Goal: Navigation & Orientation: Understand site structure

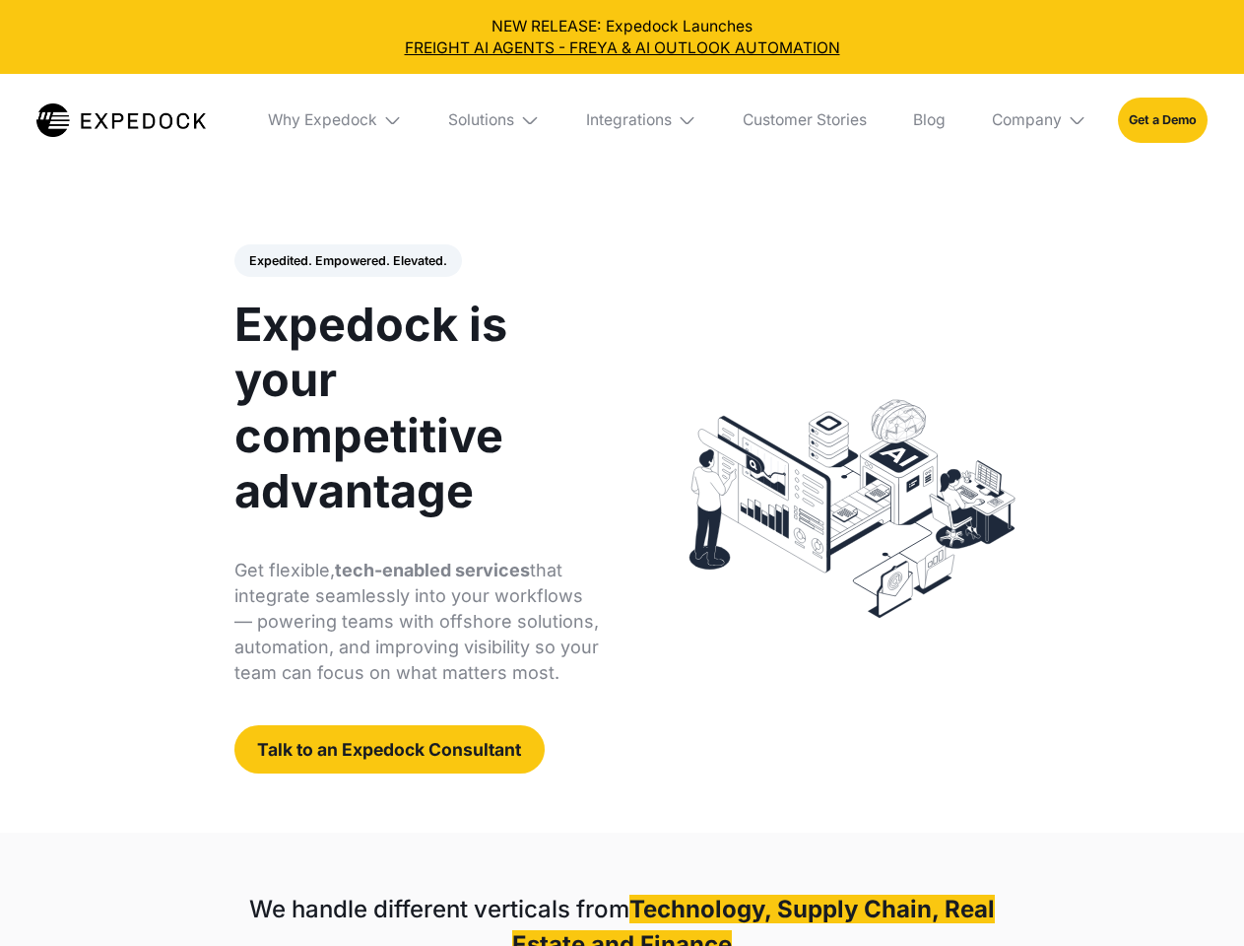
select select
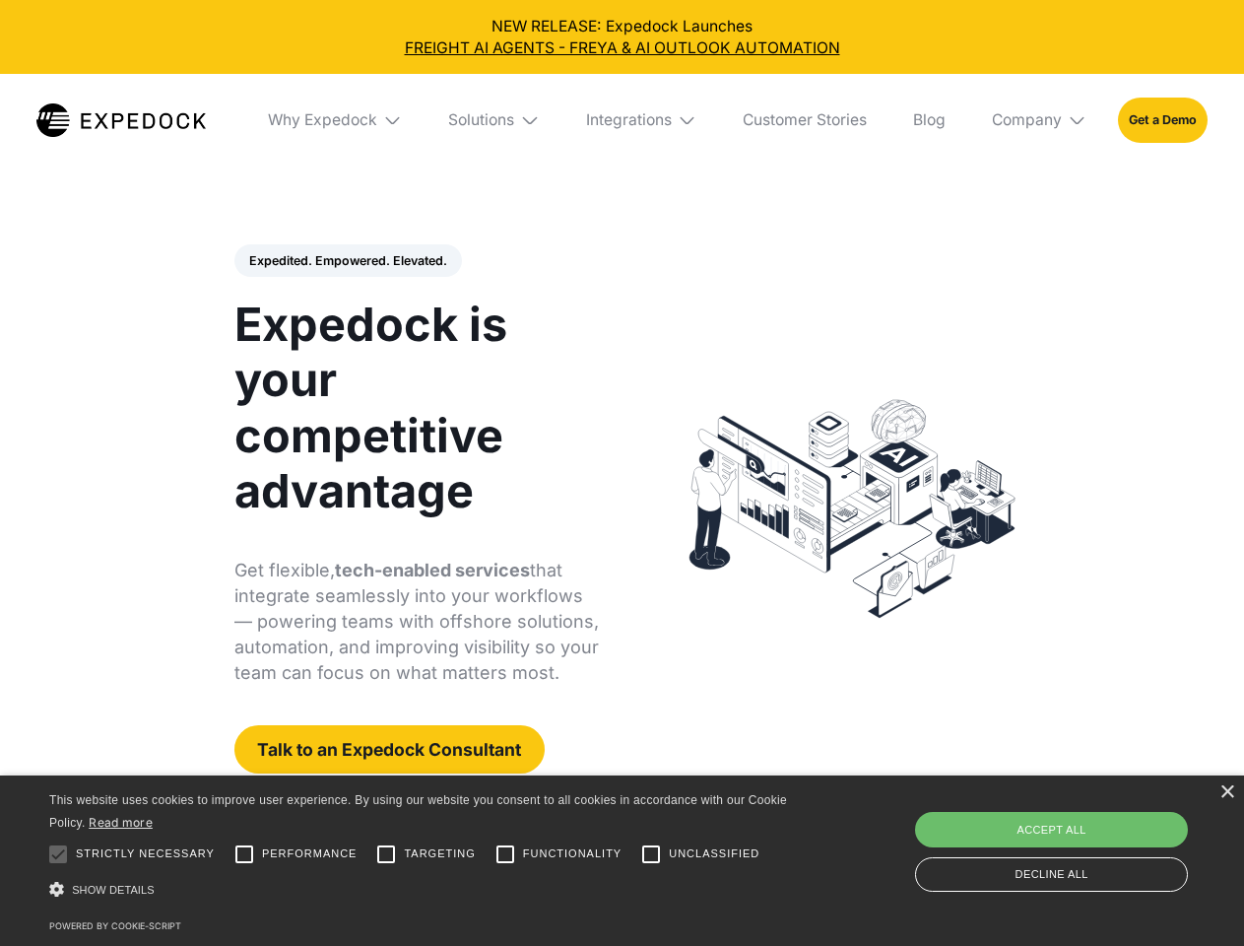
click at [621, 120] on div "Integrations" at bounding box center [629, 120] width 86 height 20
click at [336, 120] on div "Why Expedock" at bounding box center [305, 120] width 109 height 20
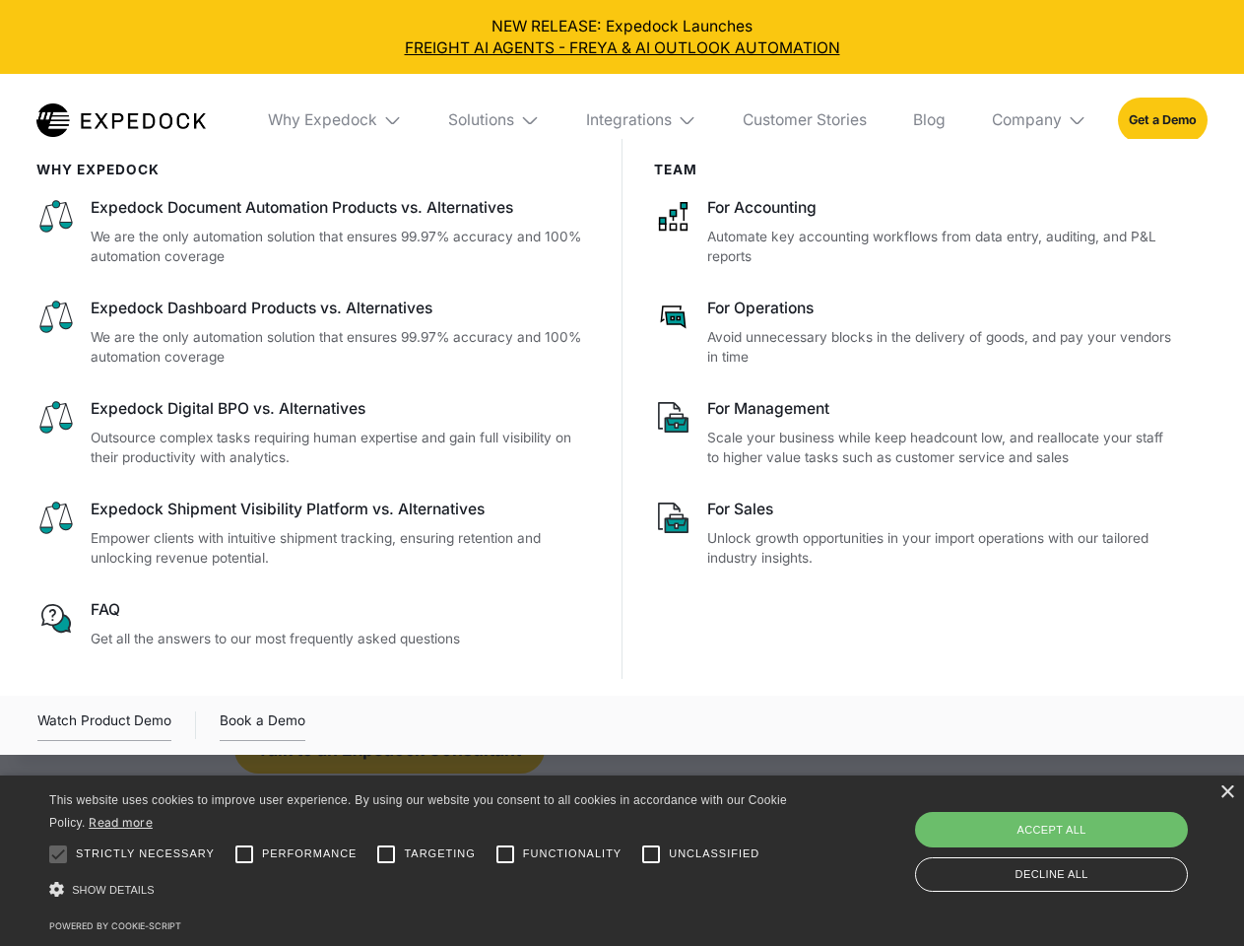
click at [495, 120] on div "Solutions" at bounding box center [481, 120] width 66 height 20
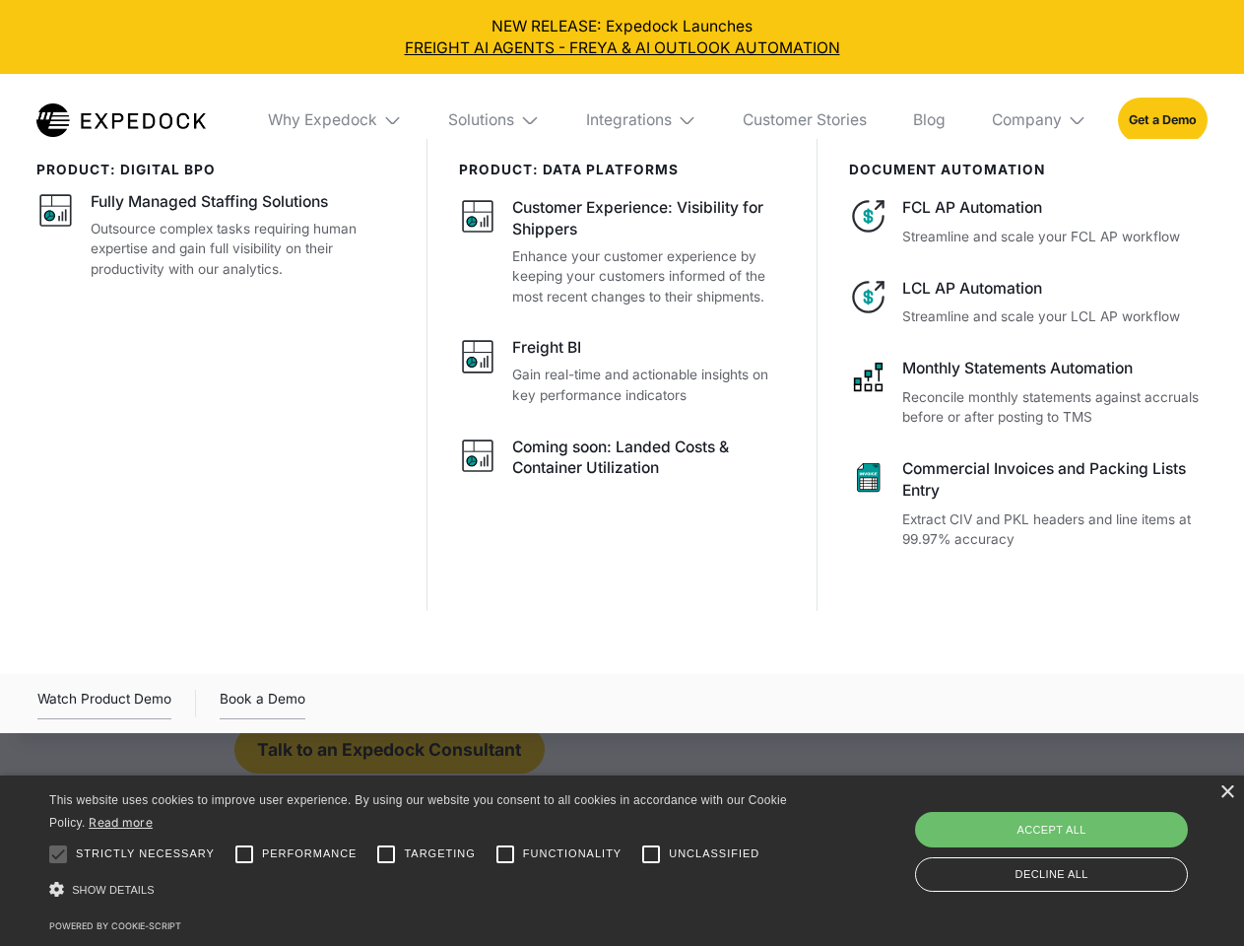
click at [642, 120] on div "Integrations" at bounding box center [629, 120] width 86 height 20
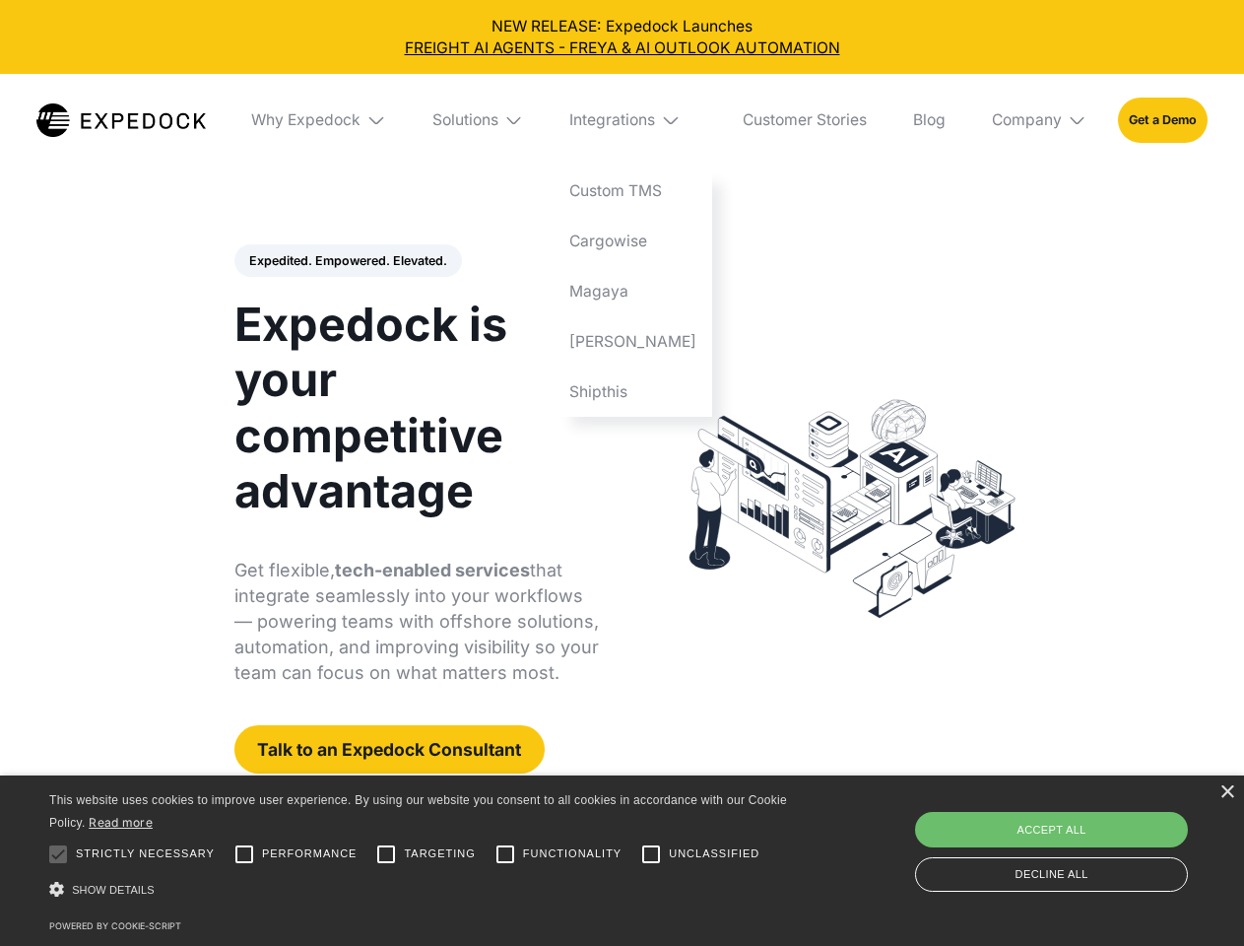
click at [1040, 120] on div "Company" at bounding box center [1027, 120] width 70 height 20
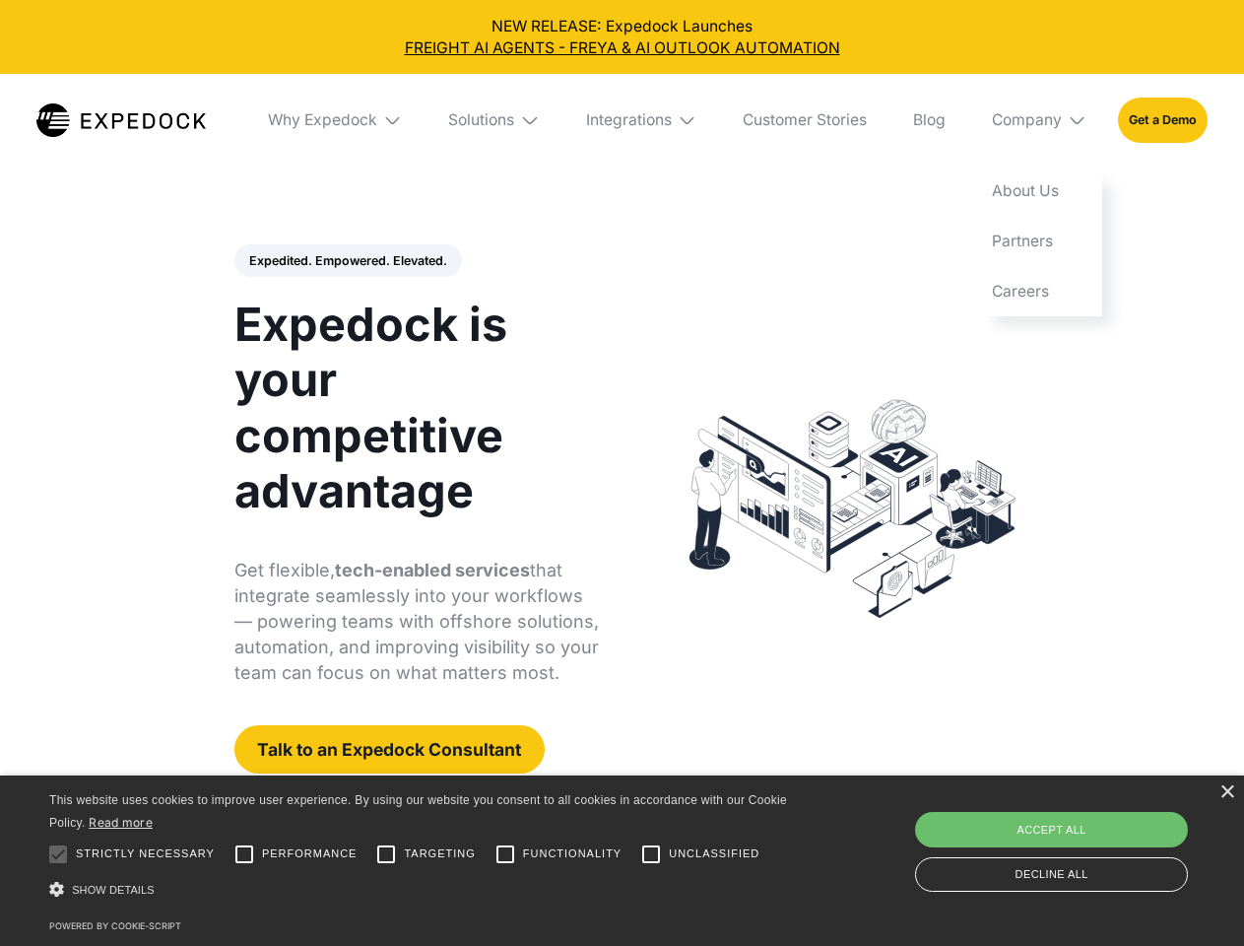
click at [347, 261] on div "Expedited. Empowered. Elevated. Automate Freight Document Extraction at 99.97% …" at bounding box center [416, 509] width 365 height 530
click at [58, 854] on div at bounding box center [57, 853] width 39 height 39
click at [244, 854] on input "Performance" at bounding box center [244, 853] width 39 height 39
checkbox input "true"
click at [386, 854] on input "Targeting" at bounding box center [385, 853] width 39 height 39
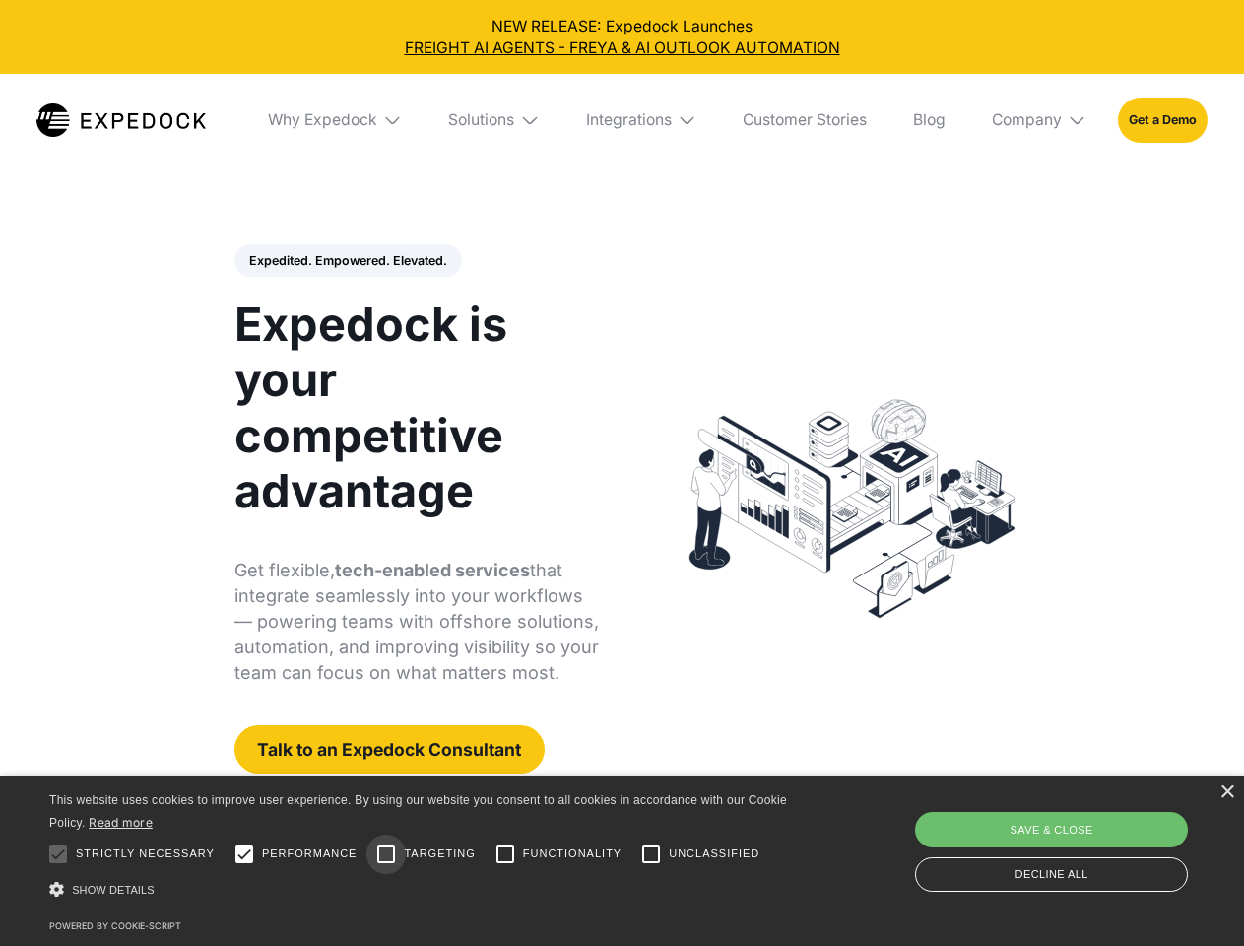
checkbox input "true"
click at [505, 854] on input "Functionality" at bounding box center [505, 853] width 39 height 39
checkbox input "true"
